Goal: Find specific page/section: Find specific page/section

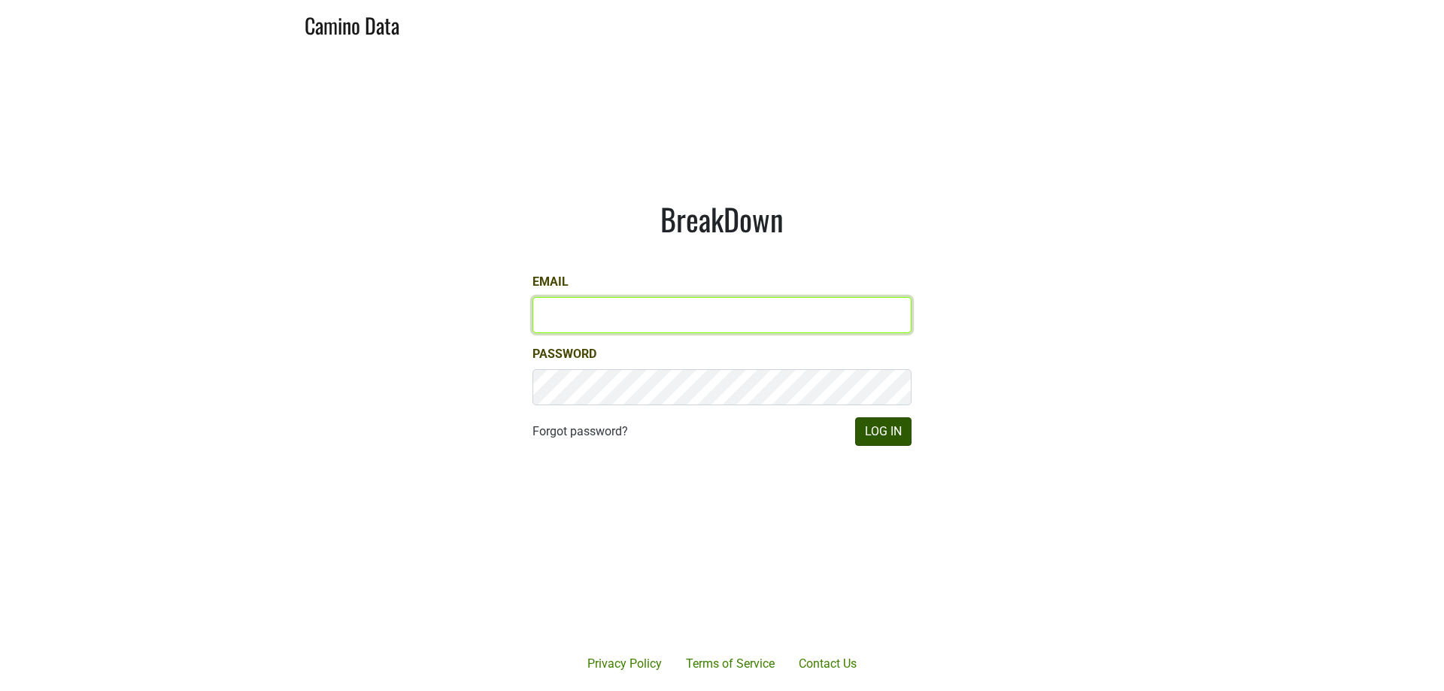
type input "[PERSON_NAME][EMAIL_ADDRESS][DOMAIN_NAME]"
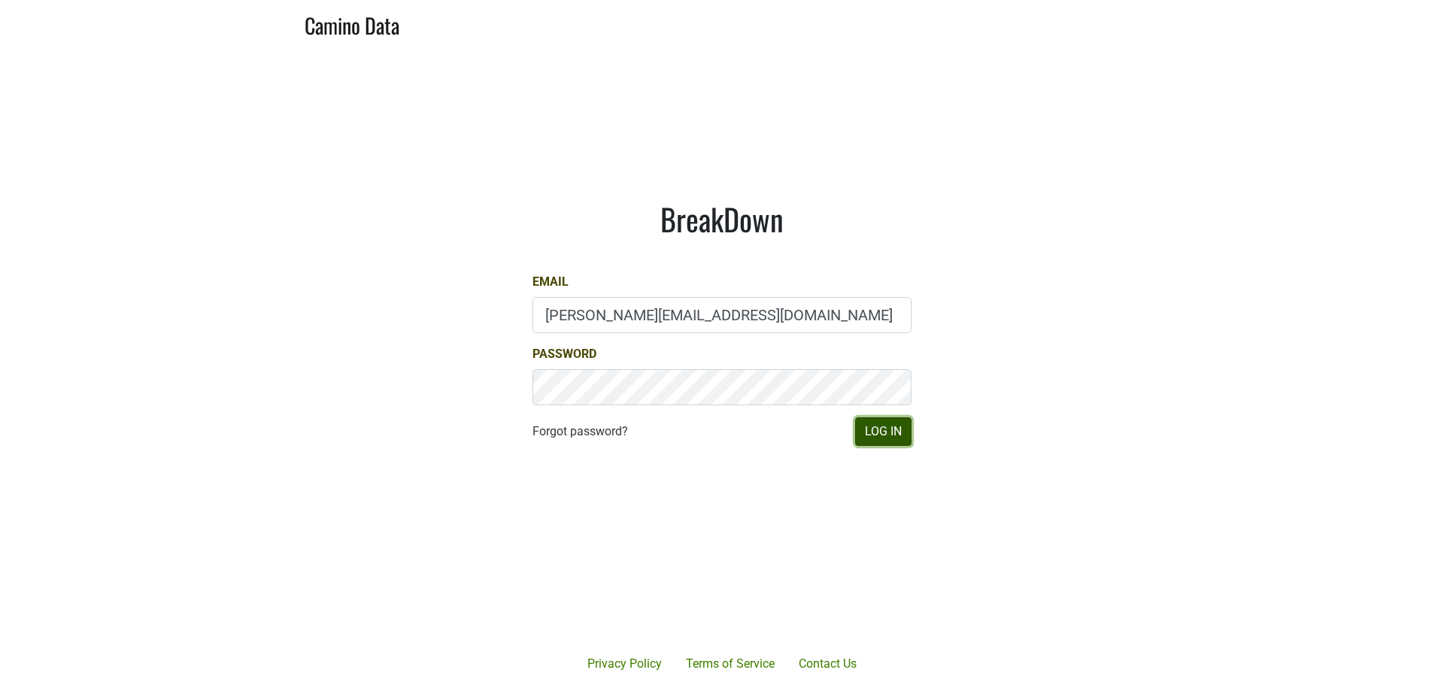
click at [891, 426] on button "Log In" at bounding box center [883, 431] width 56 height 29
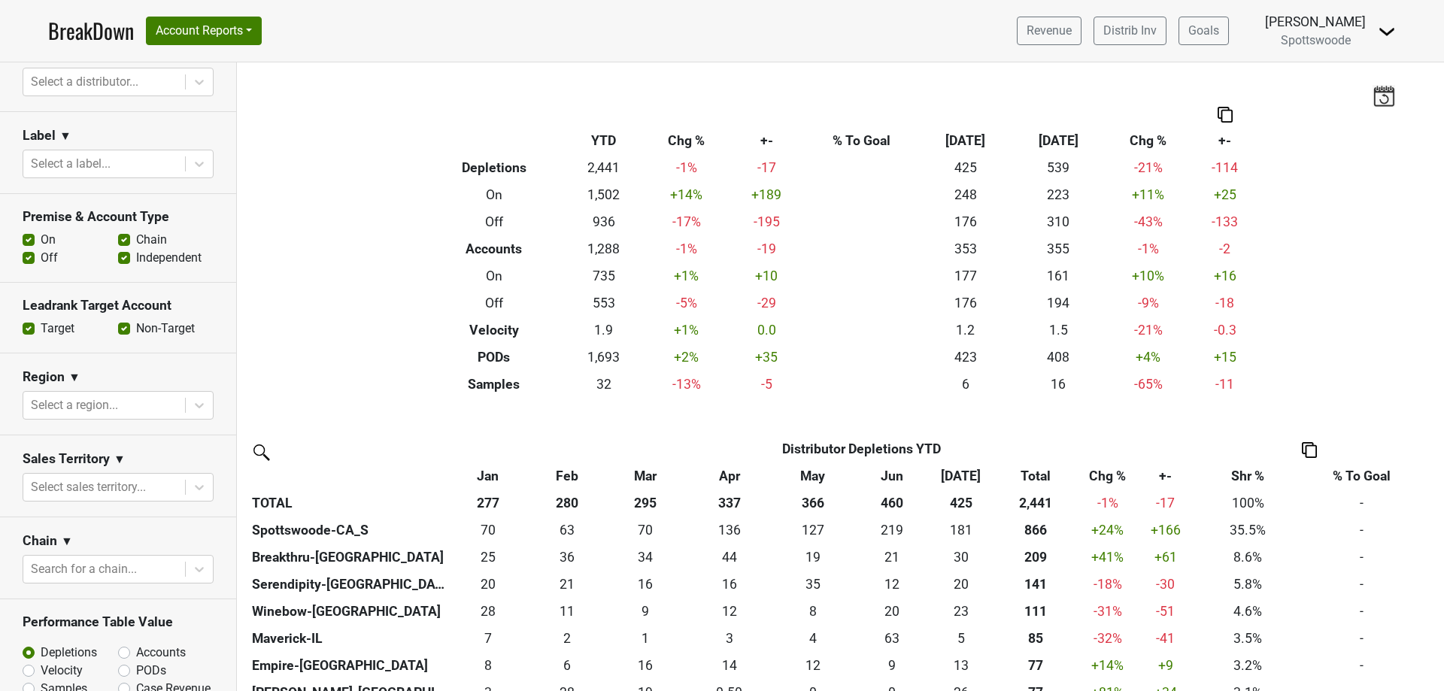
scroll to position [301, 0]
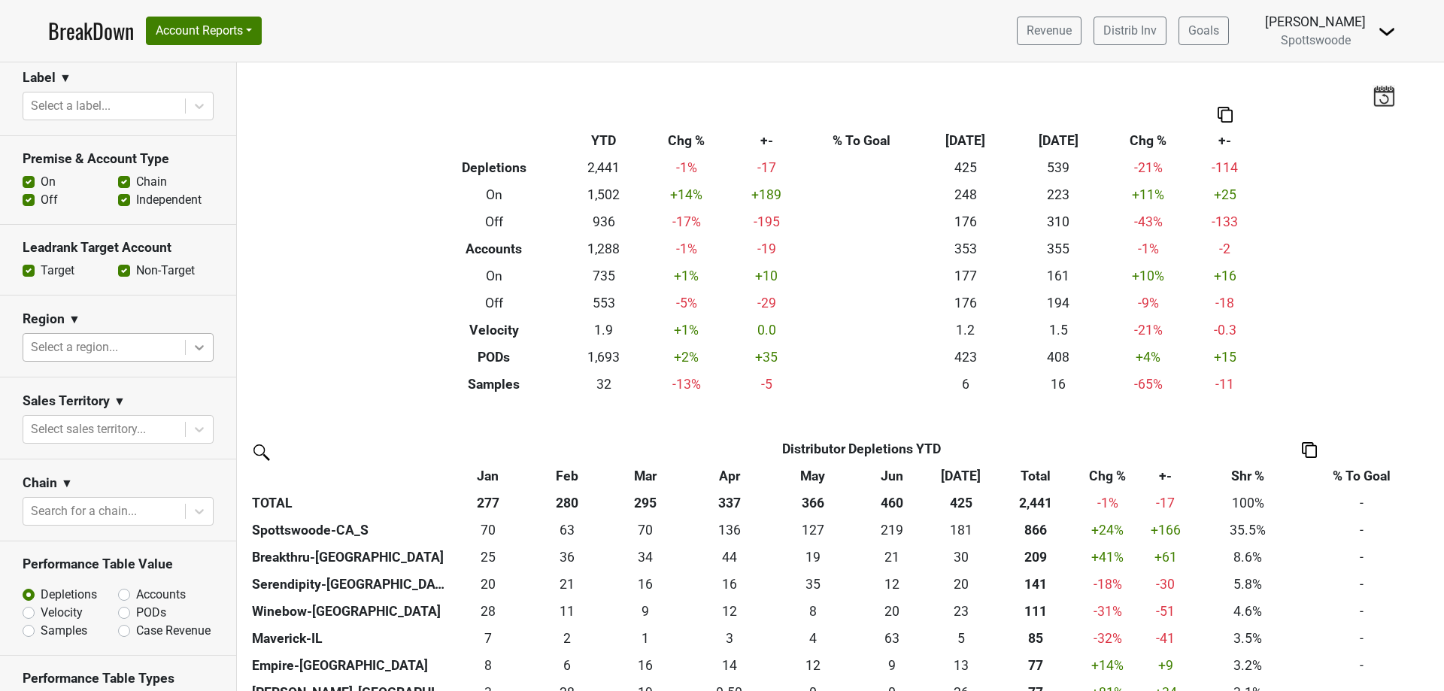
click at [192, 348] on icon at bounding box center [199, 347] width 15 height 15
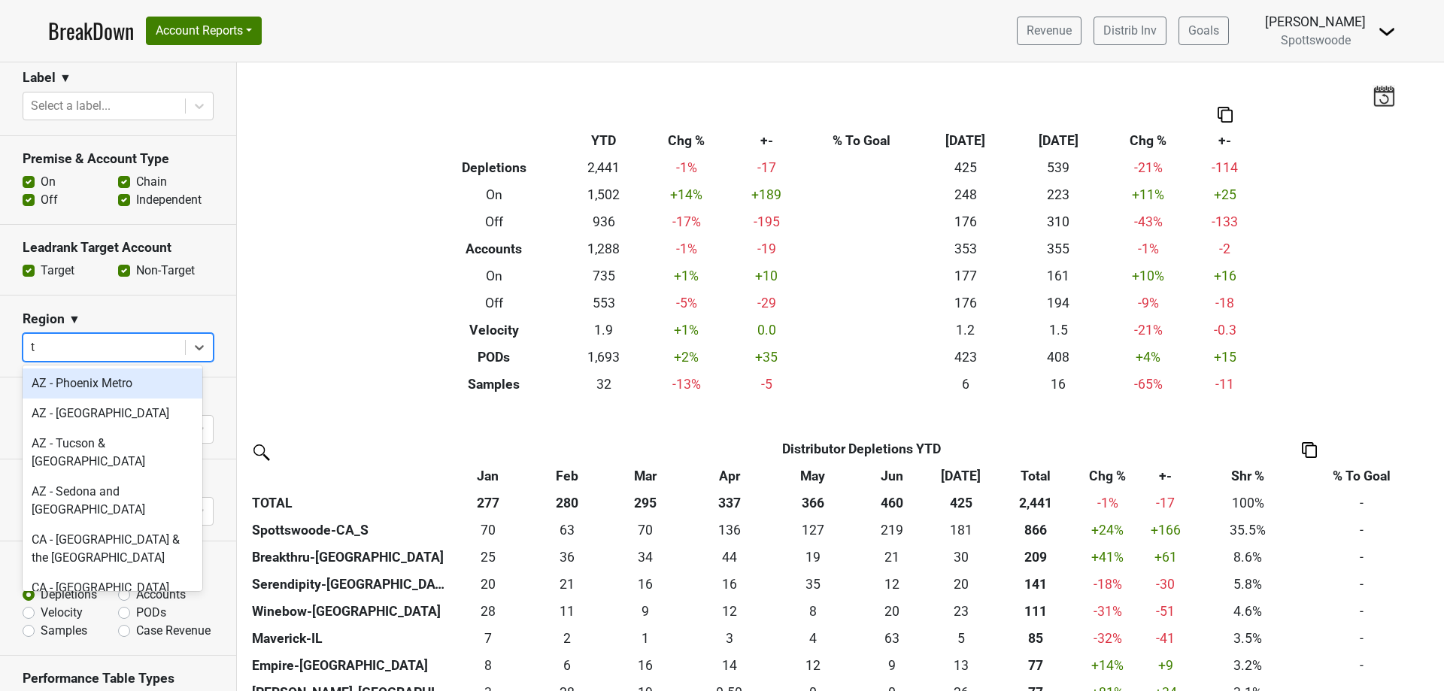
type input "tn"
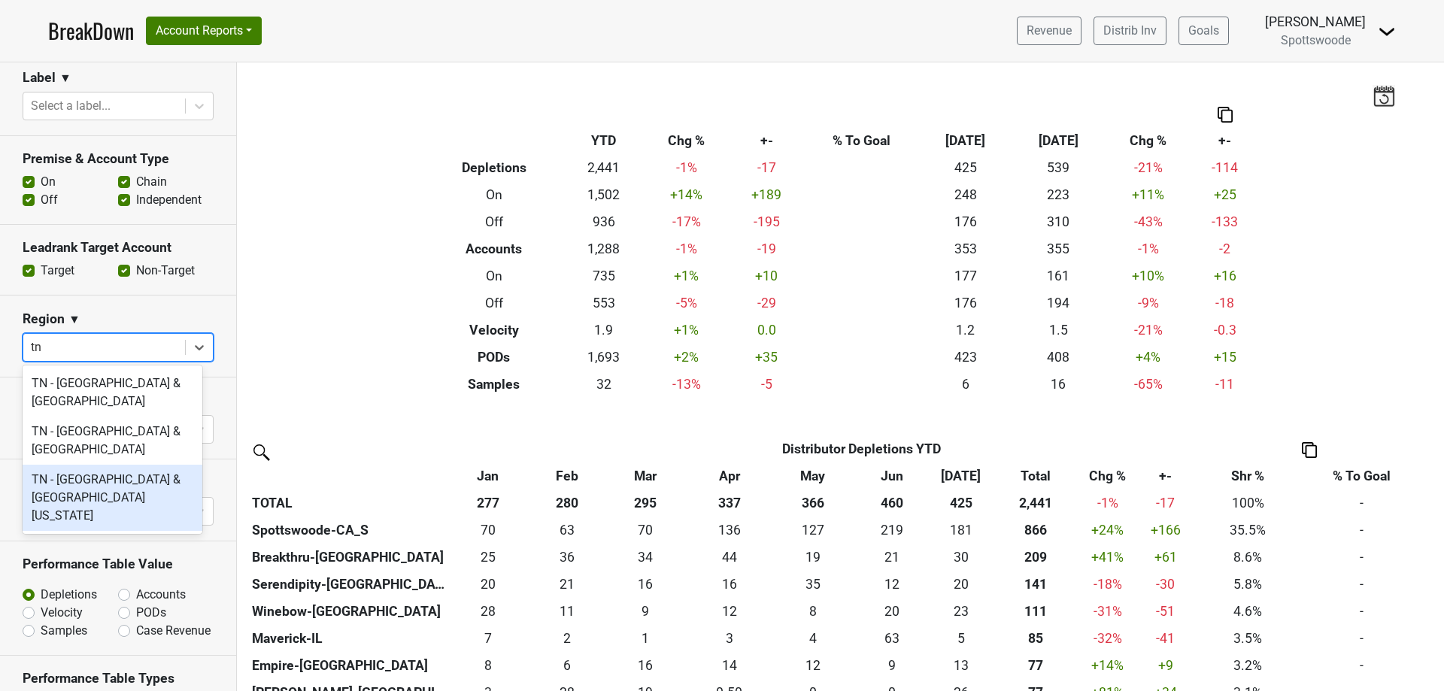
click at [138, 471] on div "TN - [GEOGRAPHIC_DATA] & [GEOGRAPHIC_DATA][US_STATE]" at bounding box center [113, 498] width 180 height 66
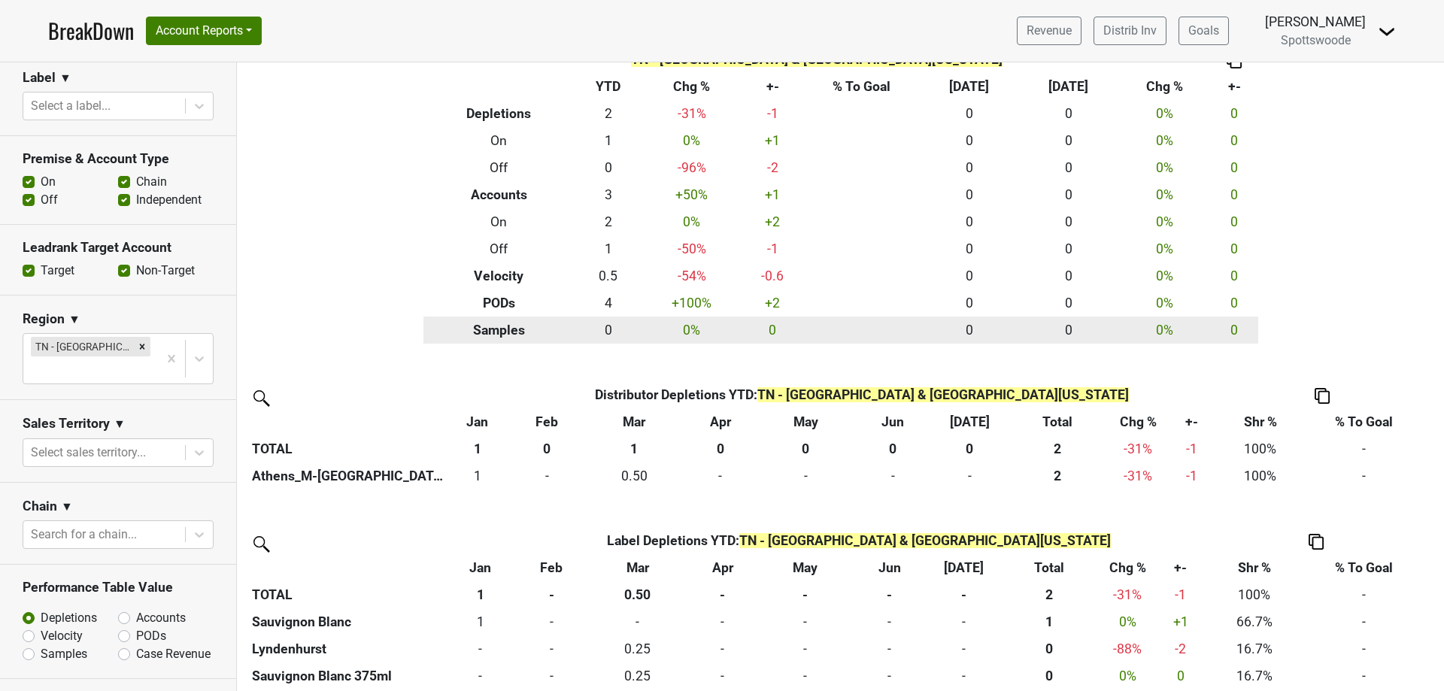
scroll to position [0, 0]
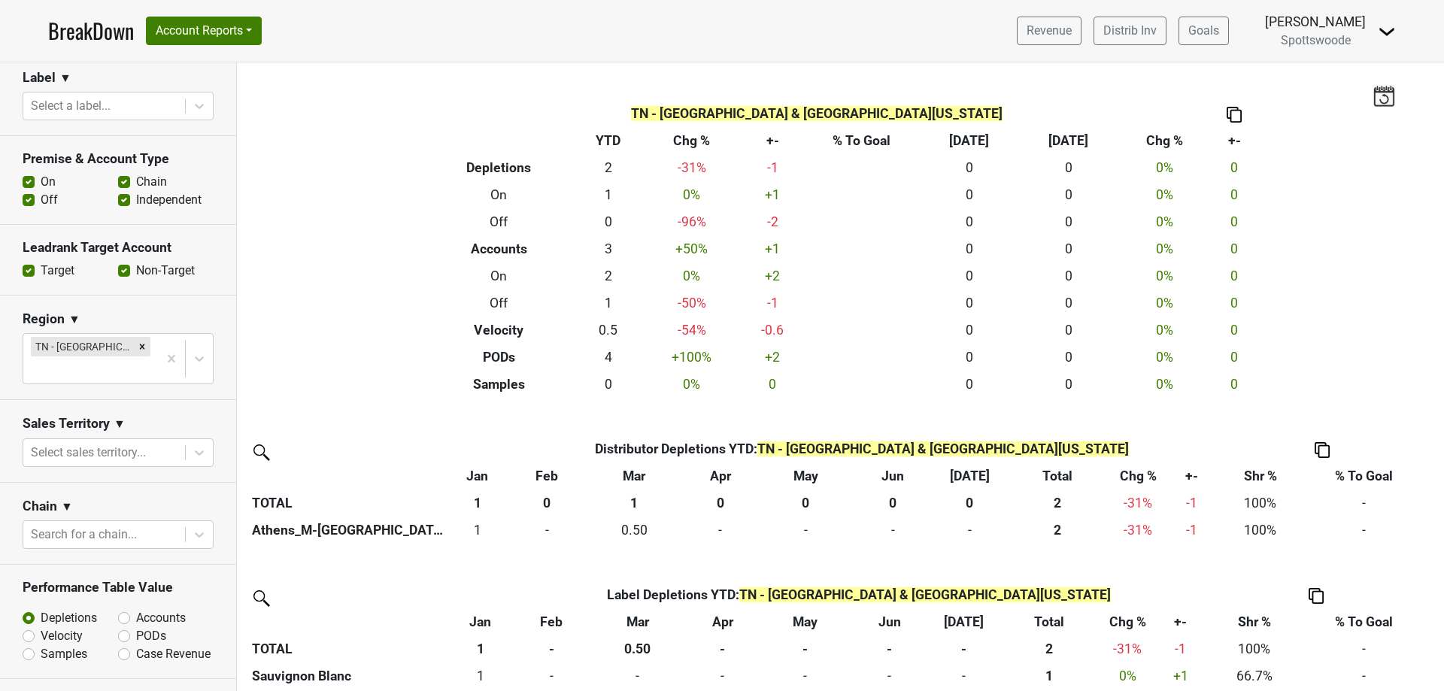
click at [1231, 117] on img at bounding box center [1234, 115] width 15 height 16
click at [1234, 62] on div "Copy as Image" at bounding box center [1228, 65] width 75 height 22
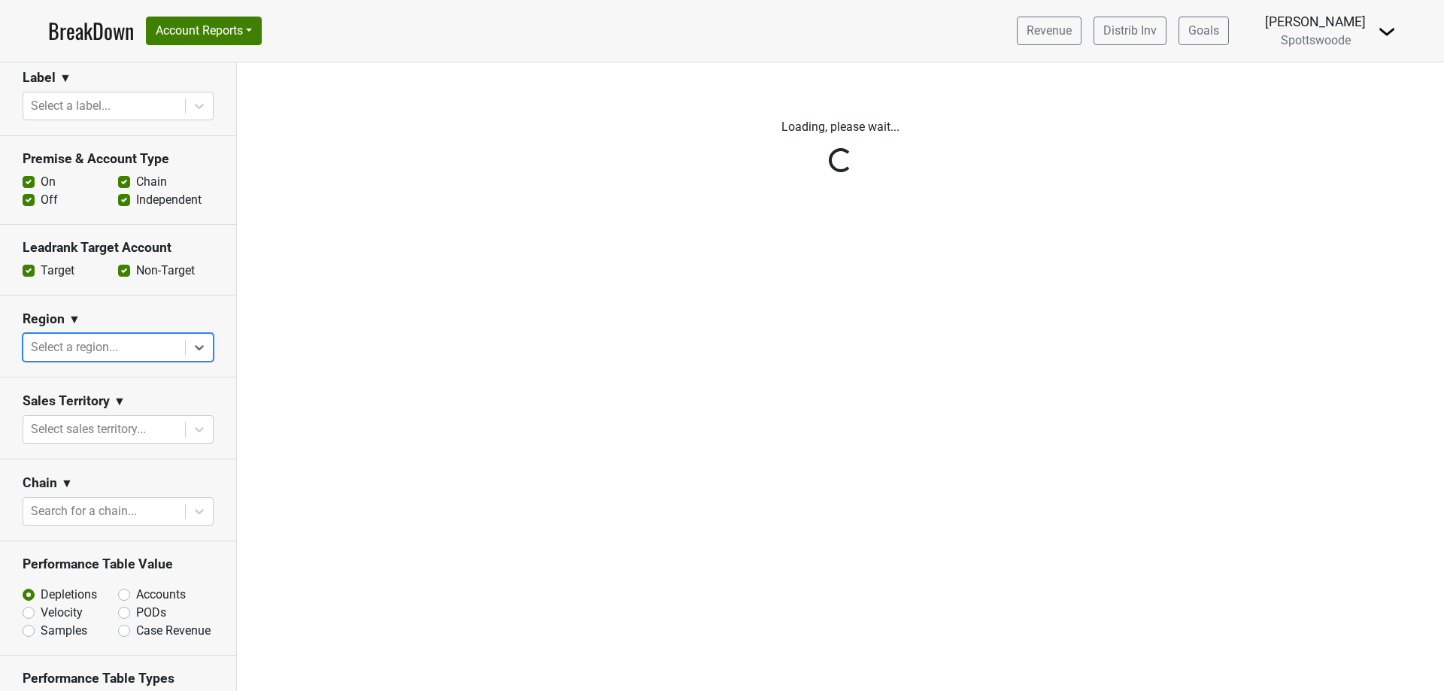
click at [93, 341] on div "Reset filters Time Period YTD LTM 1H 2024 L6M 2H 2023 L3M [DATE] '25 2022 L2M A…" at bounding box center [118, 376] width 237 height 629
click at [42, 342] on div "Reset filters Time Period YTD LTM 1H 2024 L6M 2H 2023 L3M [DATE] '25 2022 L2M A…" at bounding box center [118, 376] width 237 height 629
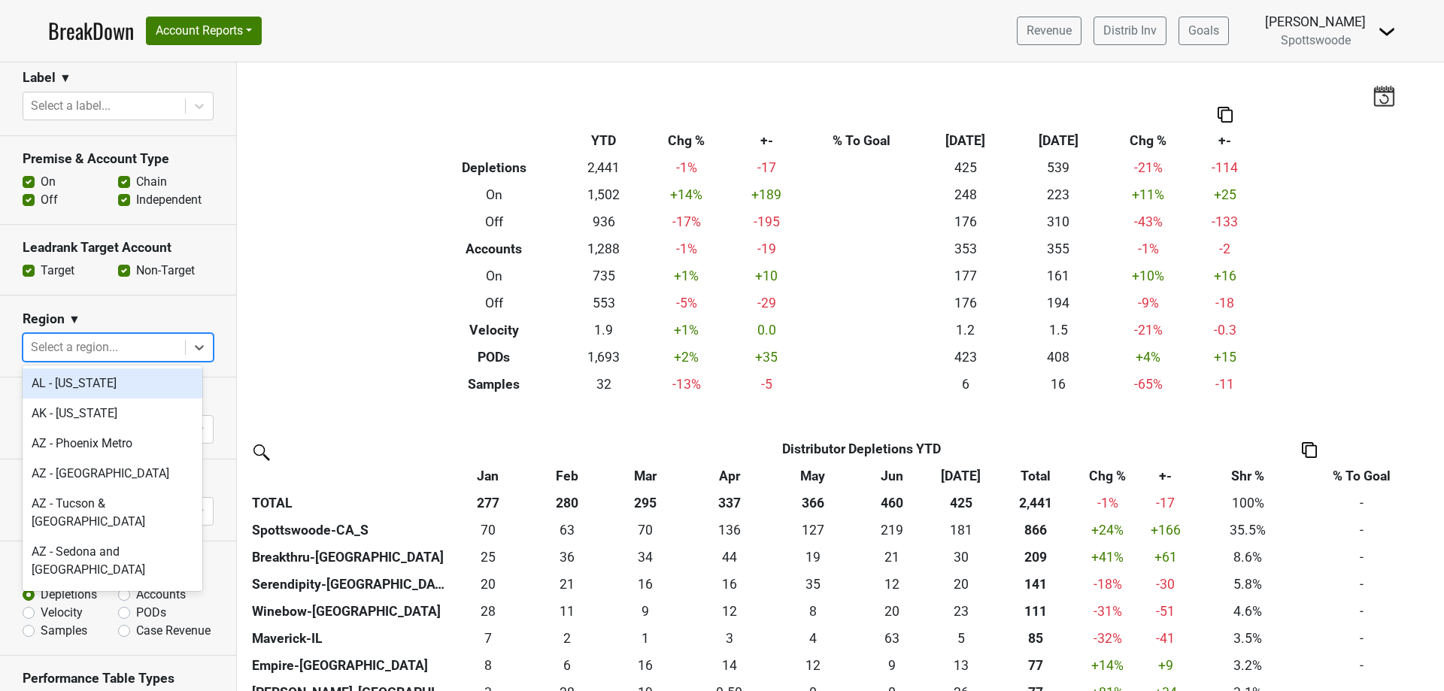
click at [119, 344] on div at bounding box center [104, 347] width 147 height 21
type input "tn"
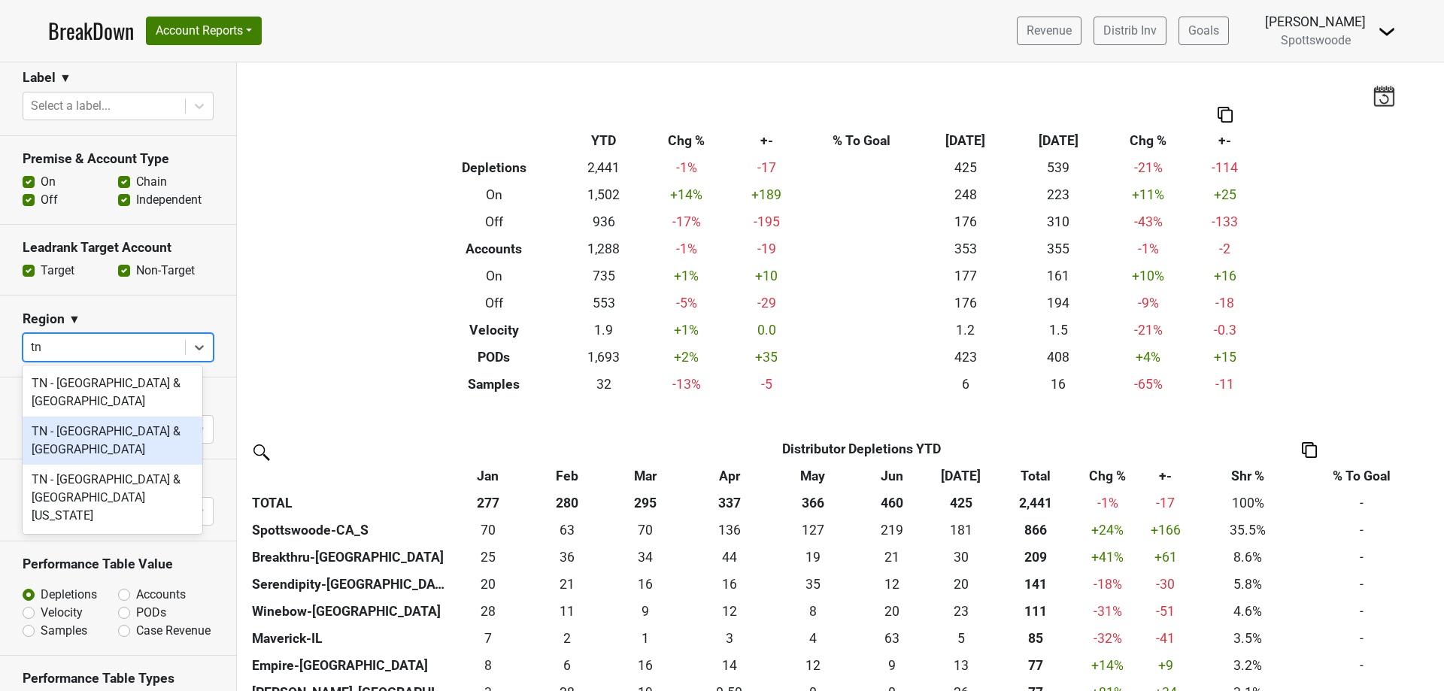
click at [117, 432] on div "TN - [GEOGRAPHIC_DATA] & [GEOGRAPHIC_DATA]" at bounding box center [113, 441] width 180 height 48
